Goal: Check status: Check status

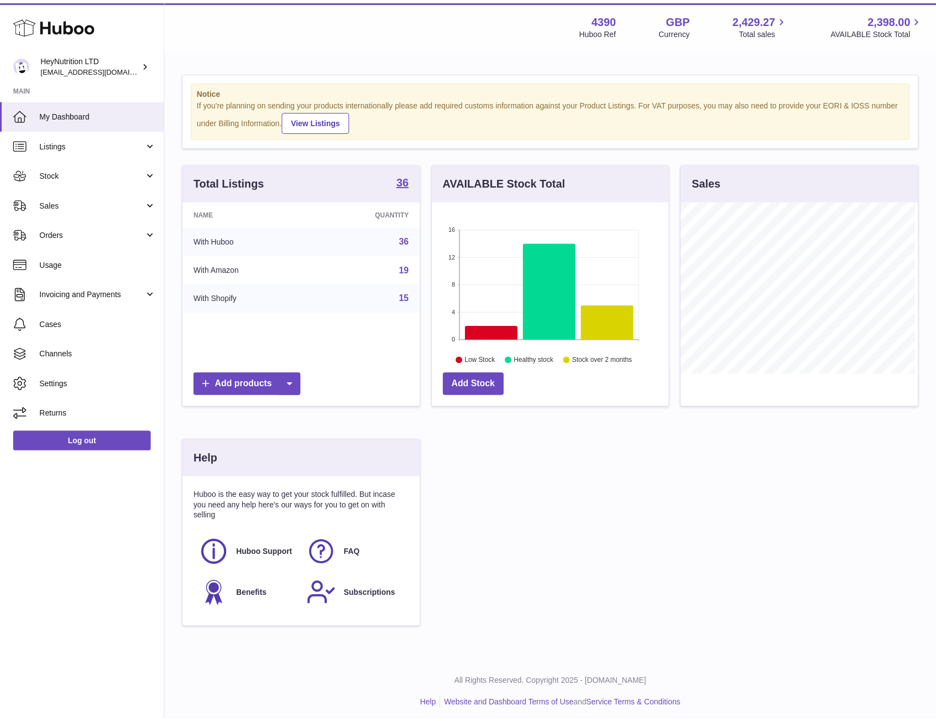
scroll to position [552893, 552829]
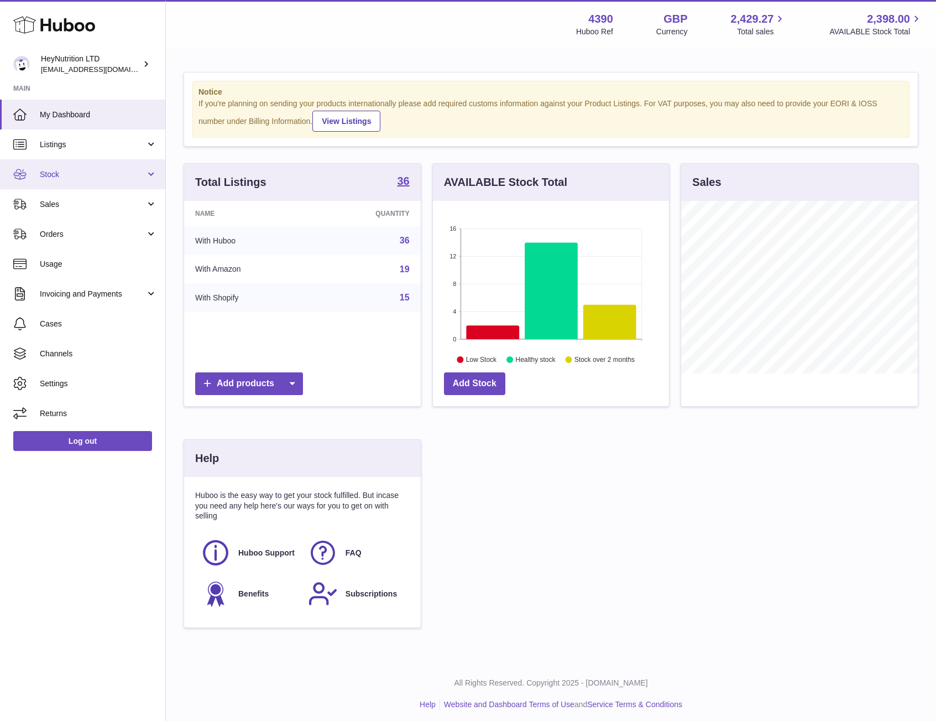
click at [64, 170] on span "Stock" at bounding box center [93, 174] width 106 height 11
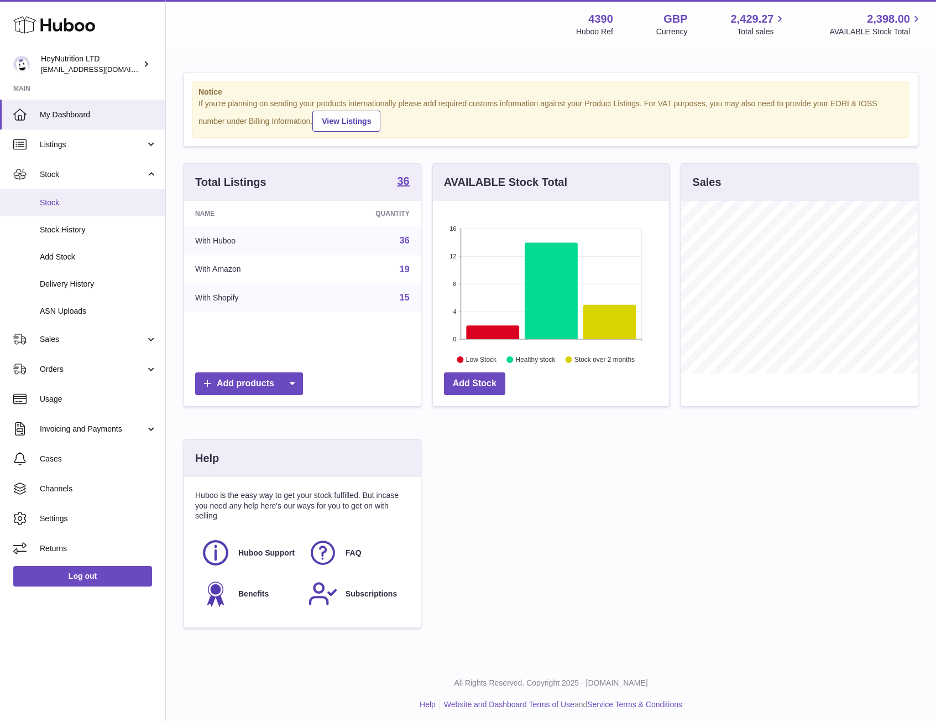
click at [57, 199] on span "Stock" at bounding box center [98, 202] width 117 height 11
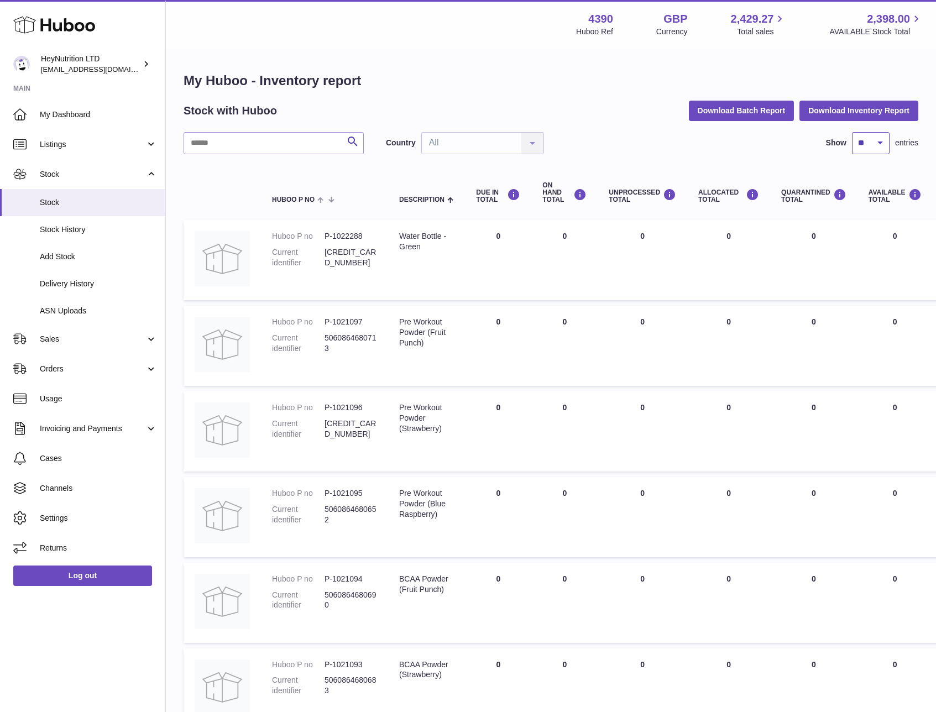
click at [861, 139] on select "** ** ** ***" at bounding box center [871, 143] width 38 height 22
select select "***"
click at [852, 132] on select "** ** ** ***" at bounding box center [871, 143] width 38 height 22
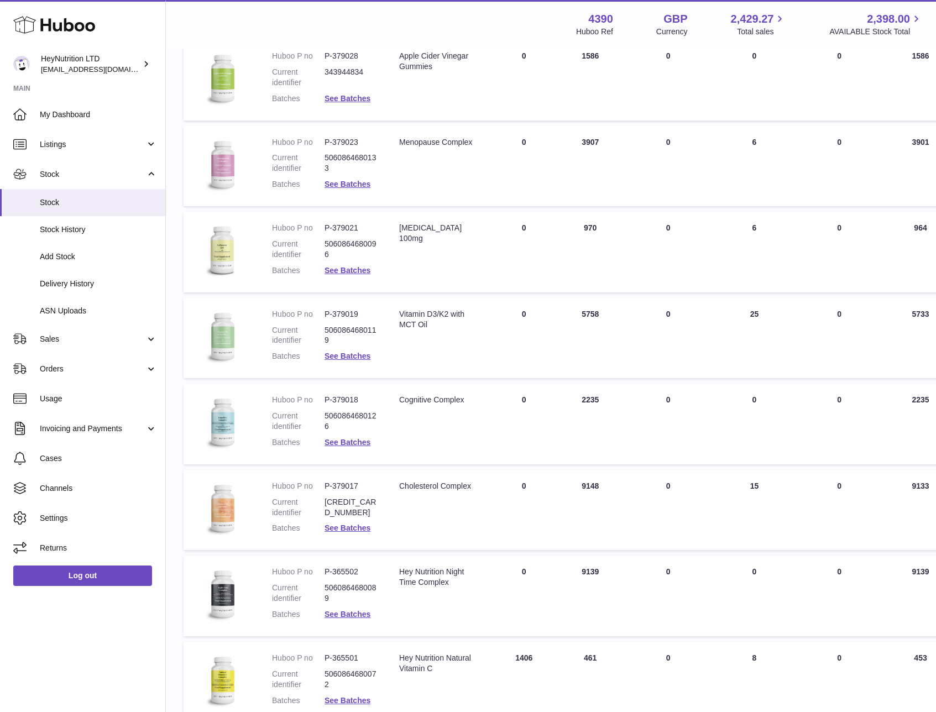
scroll to position [1921, 0]
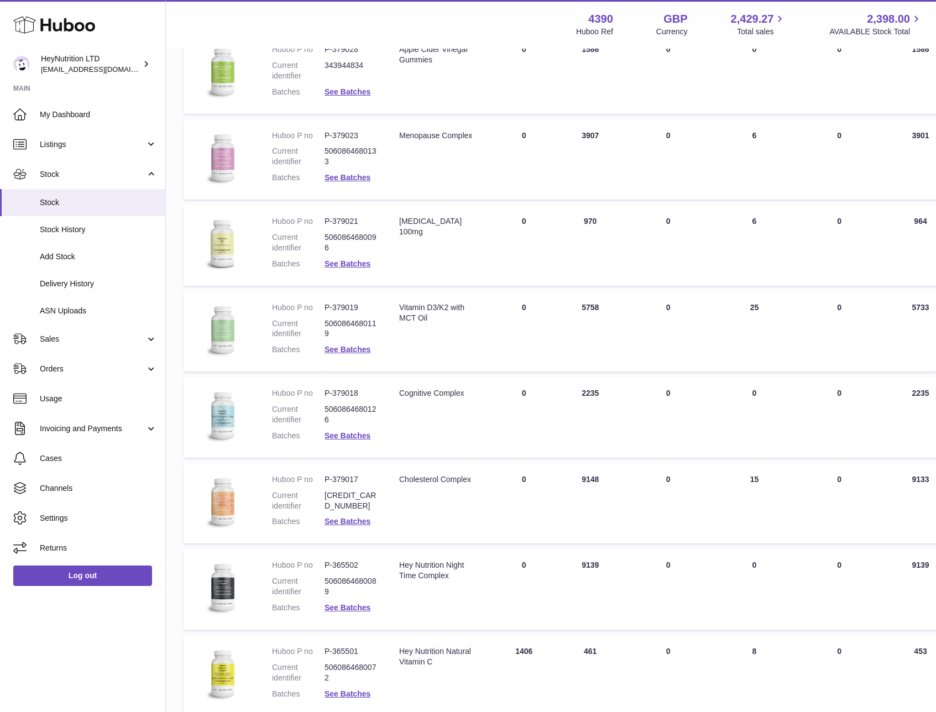
click at [338, 306] on dd "P-379019" at bounding box center [351, 308] width 53 height 11
copy dl "P-379019"
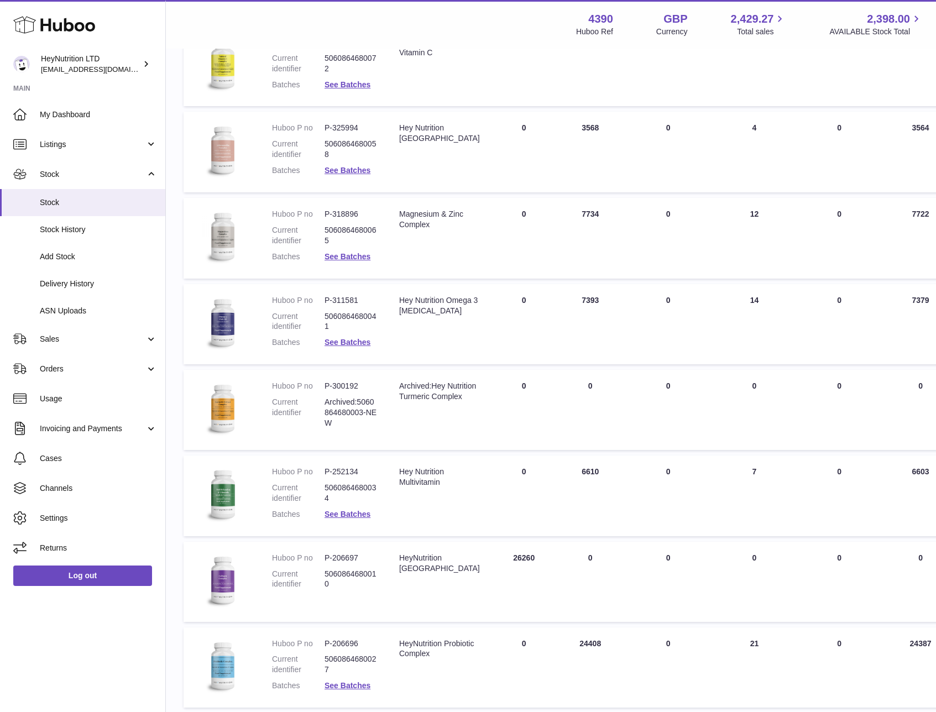
scroll to position [2564, 0]
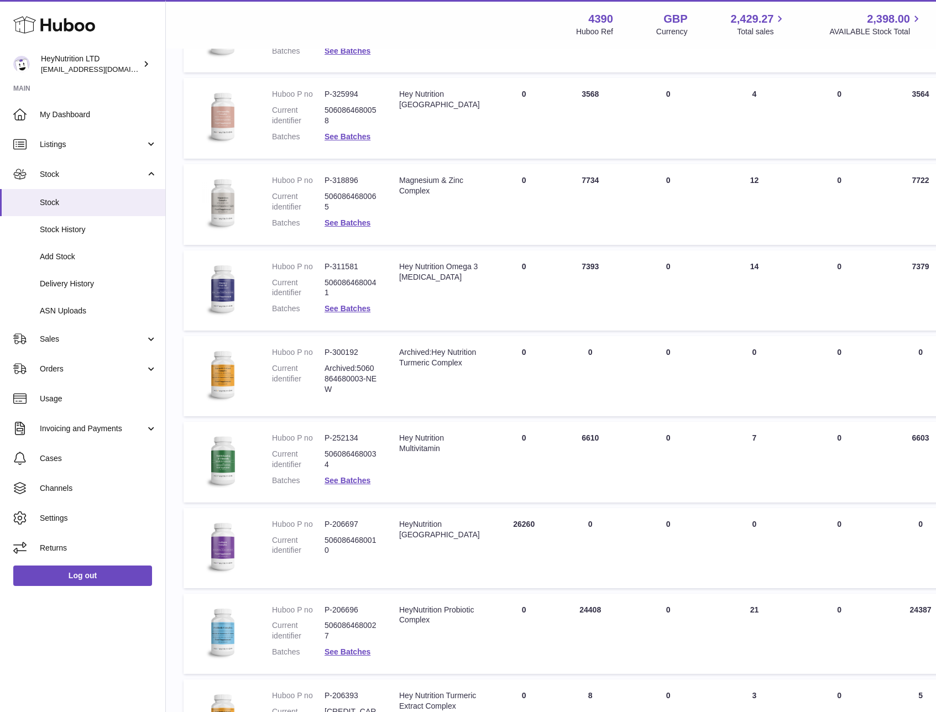
click at [341, 440] on dd "P-252134" at bounding box center [351, 438] width 53 height 11
copy dl "P-252134"
click at [341, 476] on link "See Batches" at bounding box center [348, 480] width 46 height 9
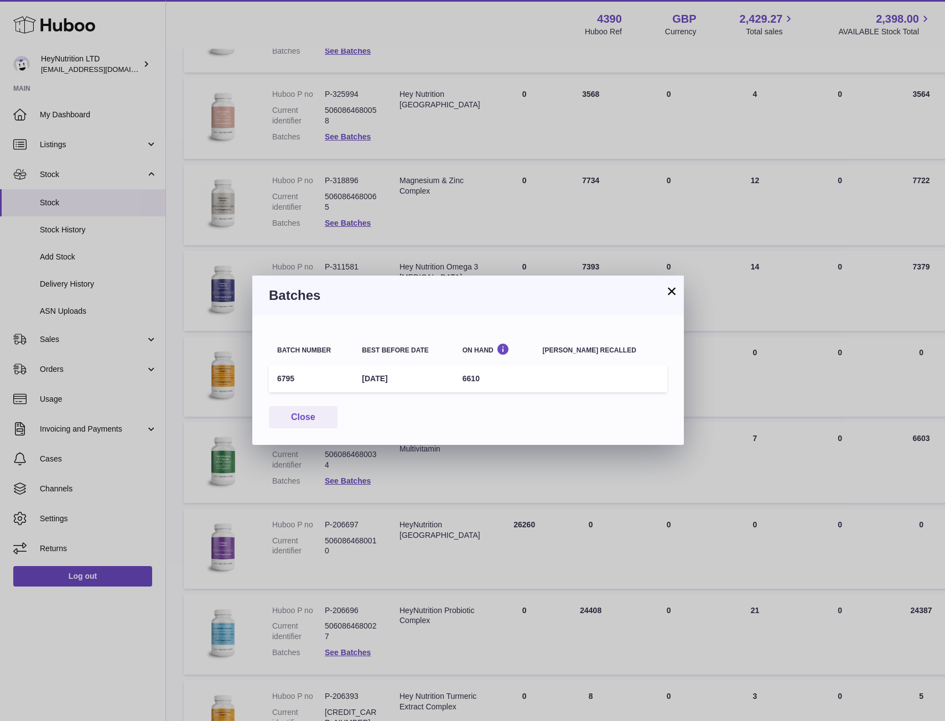
click at [293, 376] on td "6795" at bounding box center [311, 378] width 85 height 27
click at [294, 381] on td "6795" at bounding box center [311, 378] width 85 height 27
click at [292, 381] on td "6795" at bounding box center [311, 378] width 85 height 27
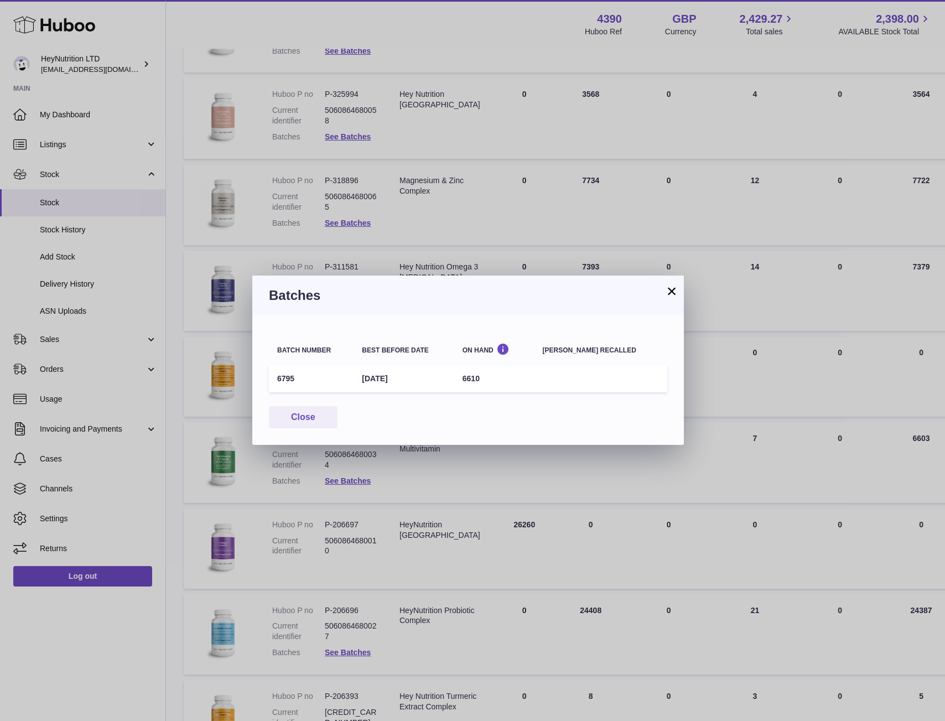
click at [292, 381] on td "6795" at bounding box center [311, 378] width 85 height 27
click at [286, 377] on td "6795" at bounding box center [311, 378] width 85 height 27
copy td "6795"
click at [674, 295] on button "×" at bounding box center [671, 290] width 13 height 13
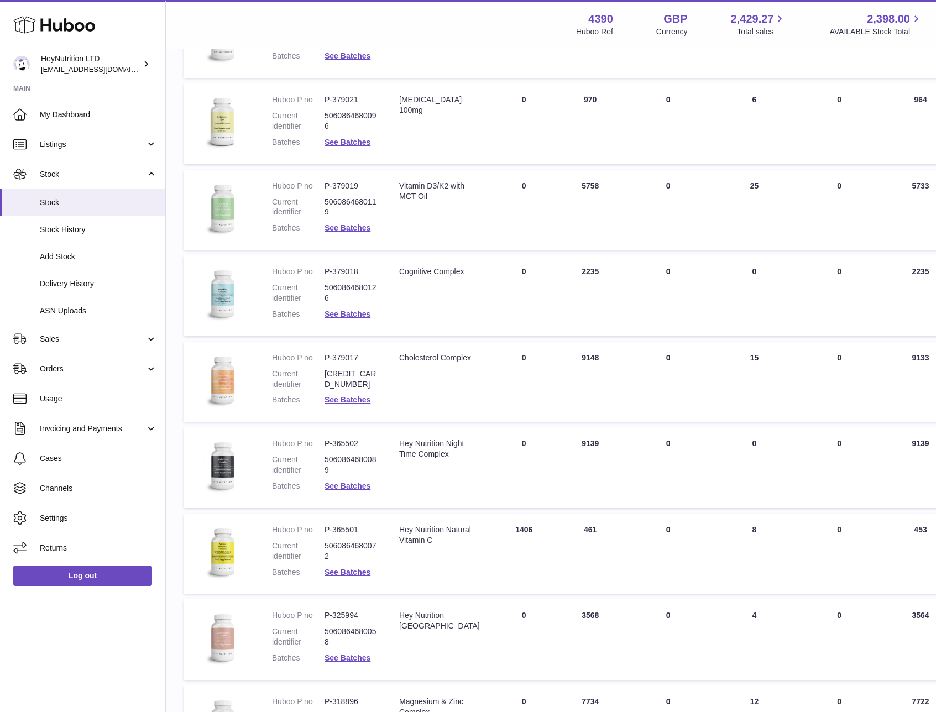
scroll to position [1986, 0]
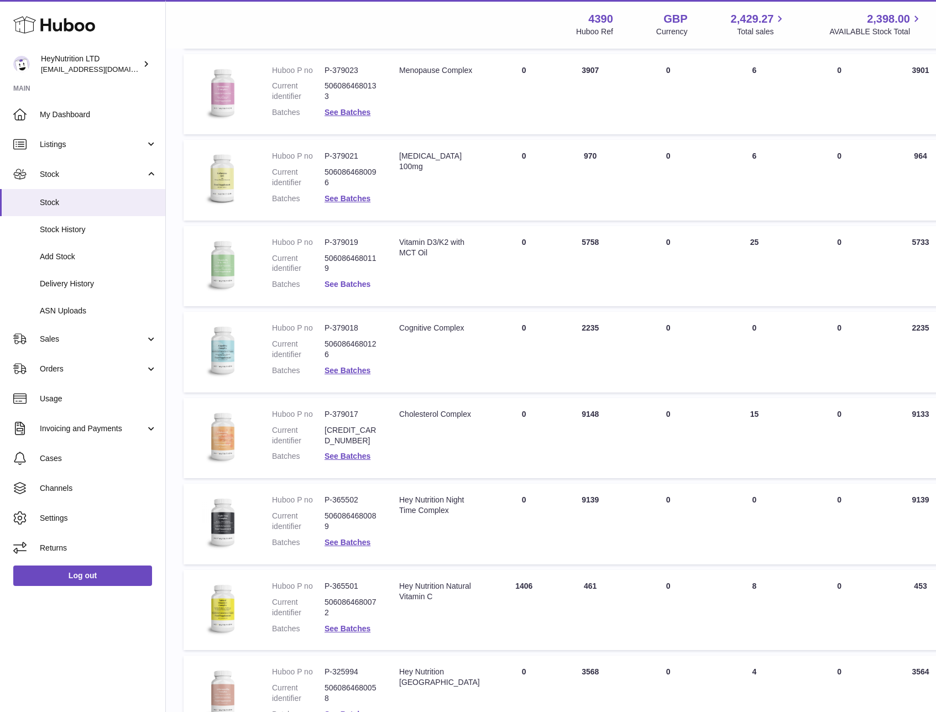
click at [343, 285] on link "See Batches" at bounding box center [348, 284] width 46 height 9
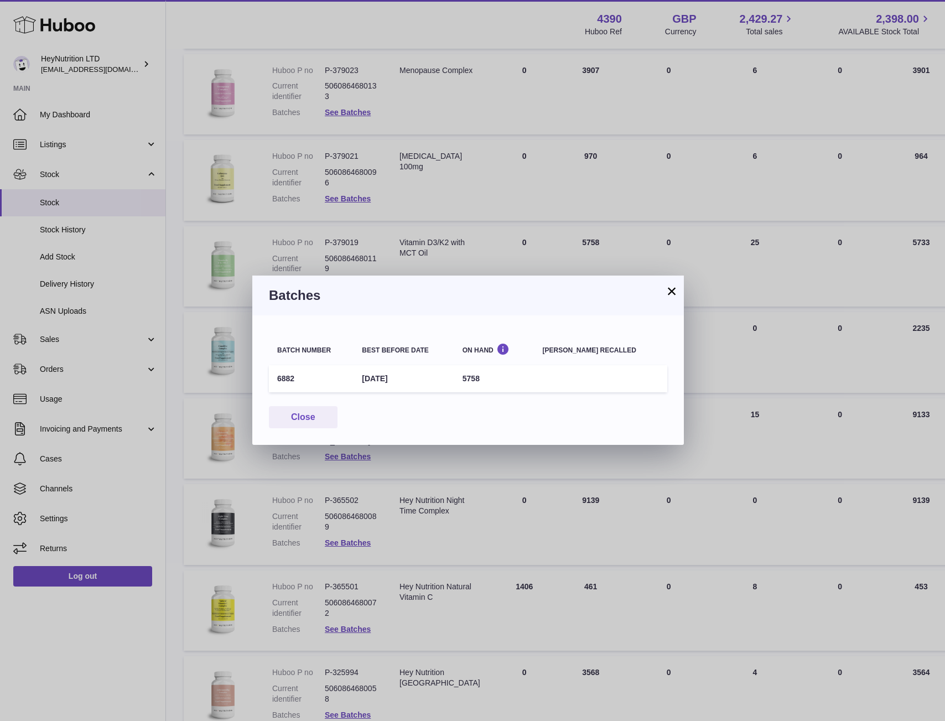
click at [289, 380] on td "6882" at bounding box center [311, 378] width 85 height 27
copy td "6882"
drag, startPoint x: 667, startPoint y: 291, endPoint x: 673, endPoint y: 298, distance: 9.1
click at [668, 292] on button "×" at bounding box center [671, 290] width 13 height 13
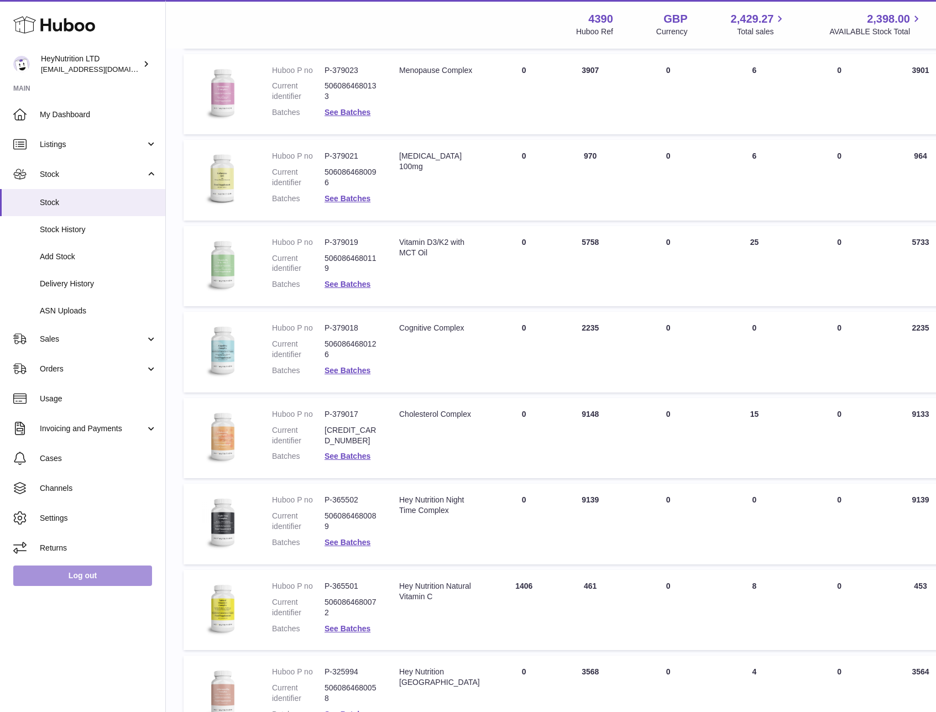
click at [95, 580] on link "Log out" at bounding box center [82, 576] width 139 height 20
